Goal: Book appointment/travel/reservation

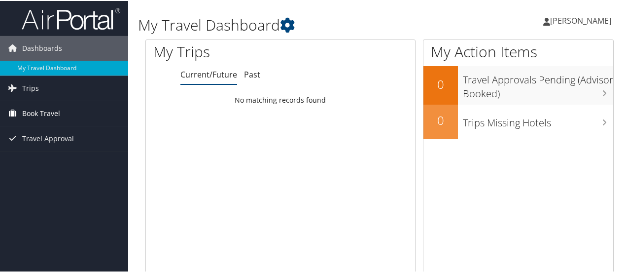
click at [54, 112] on span "Book Travel" at bounding box center [41, 112] width 38 height 25
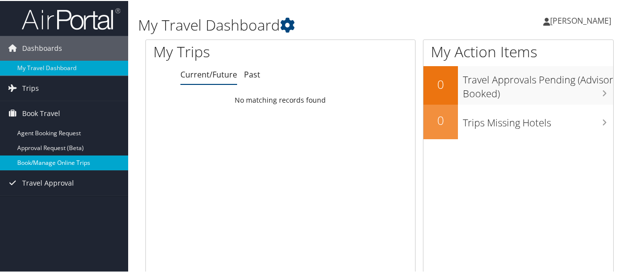
click at [69, 155] on link "Book/Manage Online Trips" at bounding box center [64, 161] width 128 height 15
click at [56, 156] on link "Book/Manage Online Trips" at bounding box center [64, 161] width 128 height 15
